Goal: Task Accomplishment & Management: Use online tool/utility

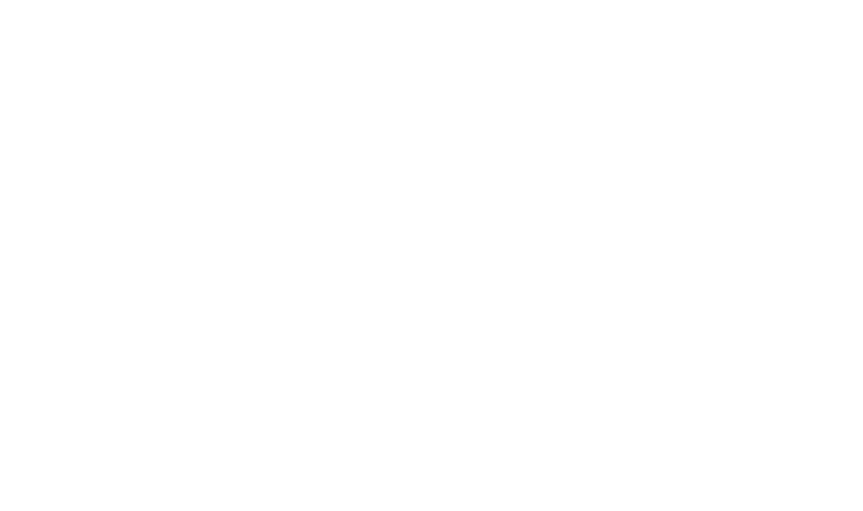
click at [249, 213] on div at bounding box center [431, 255] width 863 height 511
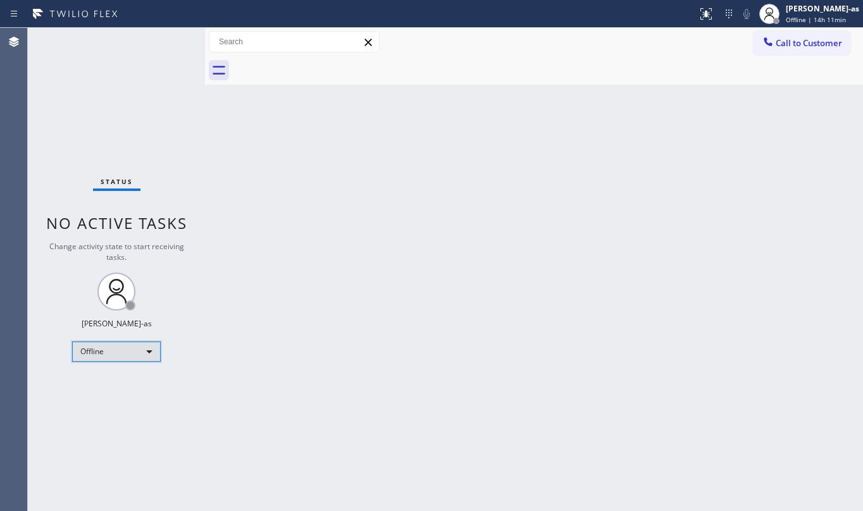
click at [75, 345] on div "Offline" at bounding box center [116, 352] width 89 height 20
click at [115, 405] on li "Unavailable" at bounding box center [115, 400] width 85 height 15
